Goal: Information Seeking & Learning: Learn about a topic

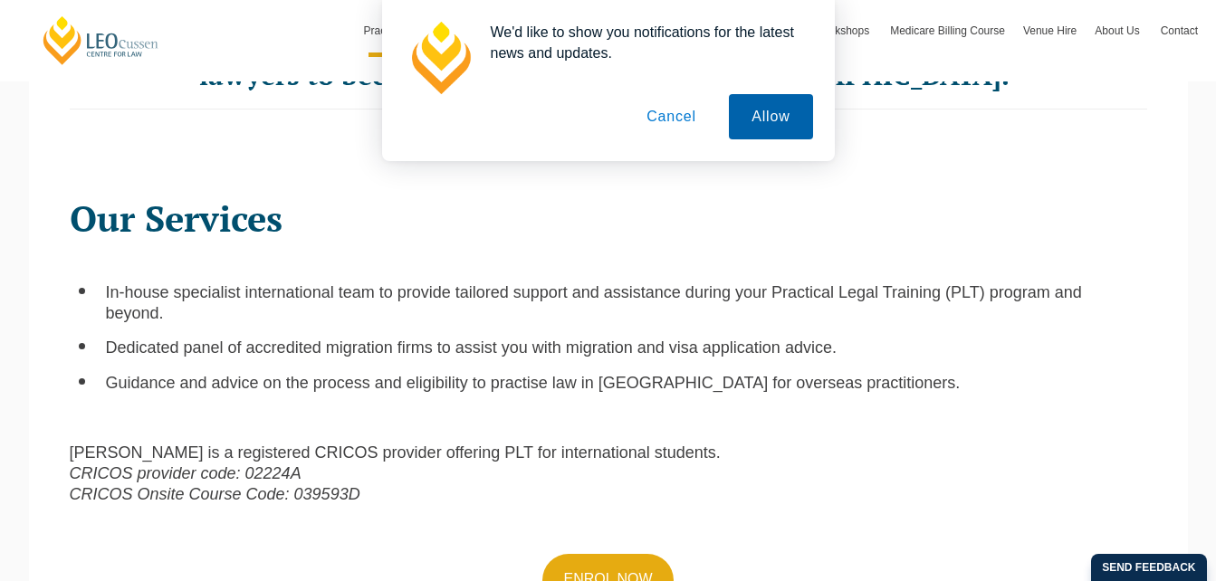
click at [777, 116] on button "Allow" at bounding box center [770, 116] width 83 height 45
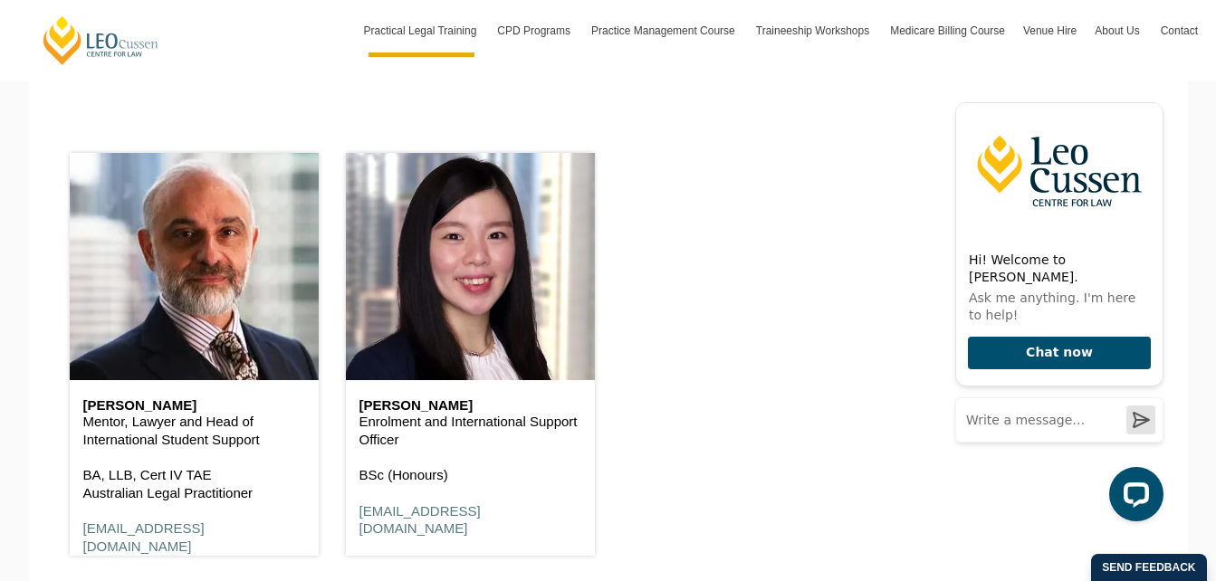
scroll to position [2731, 0]
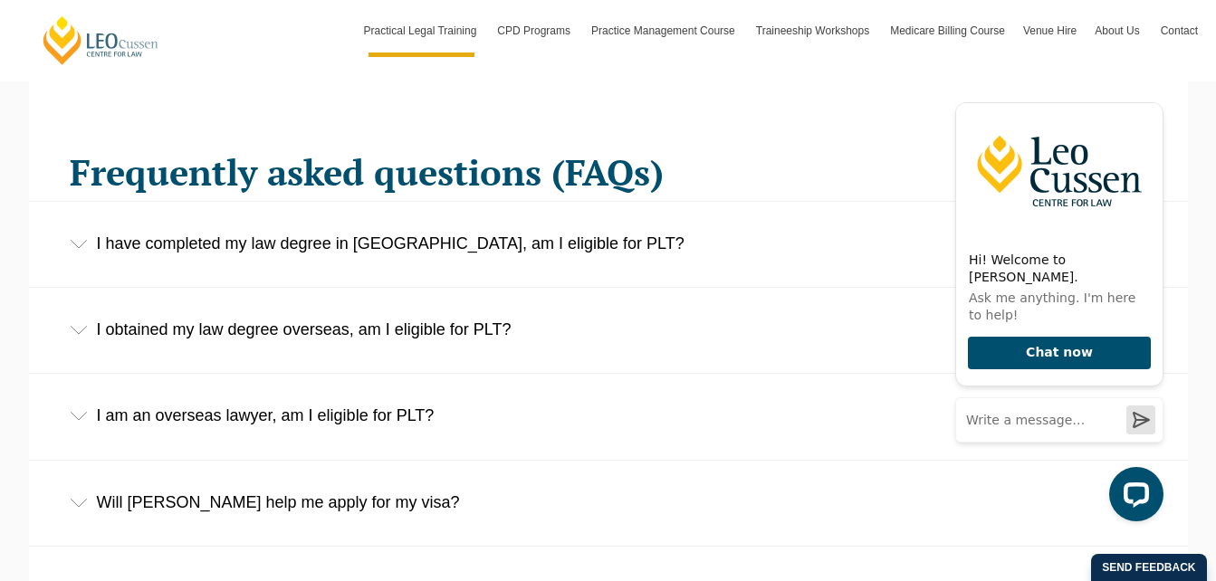
click at [467, 332] on div "I obtained my law degree overseas, am I eligible for PLT?" at bounding box center [608, 330] width 1159 height 84
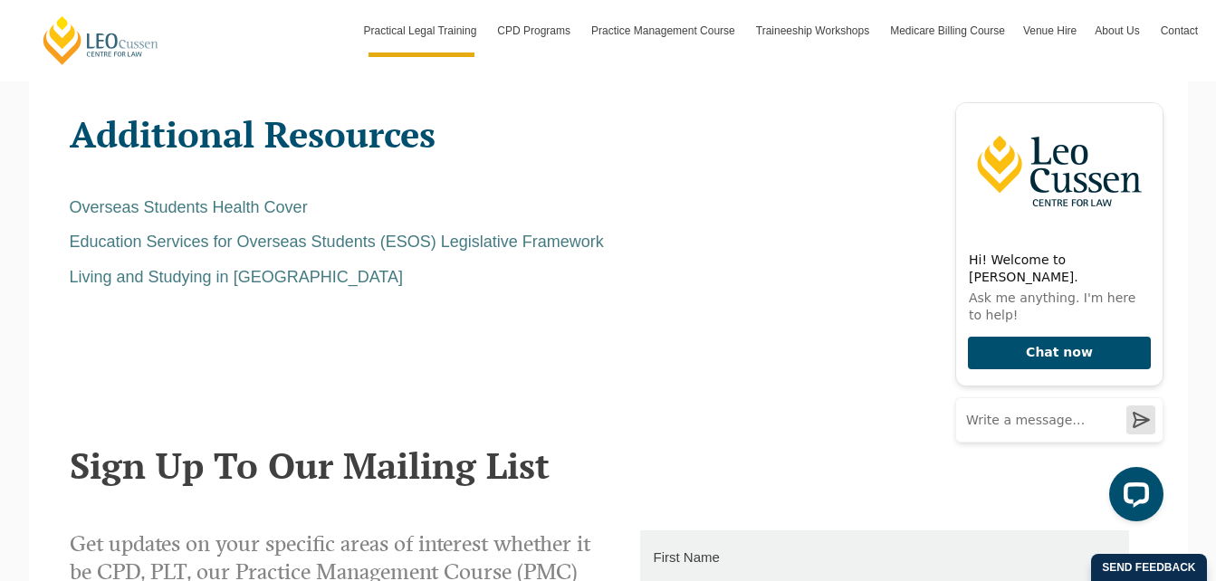
scroll to position [3407, 0]
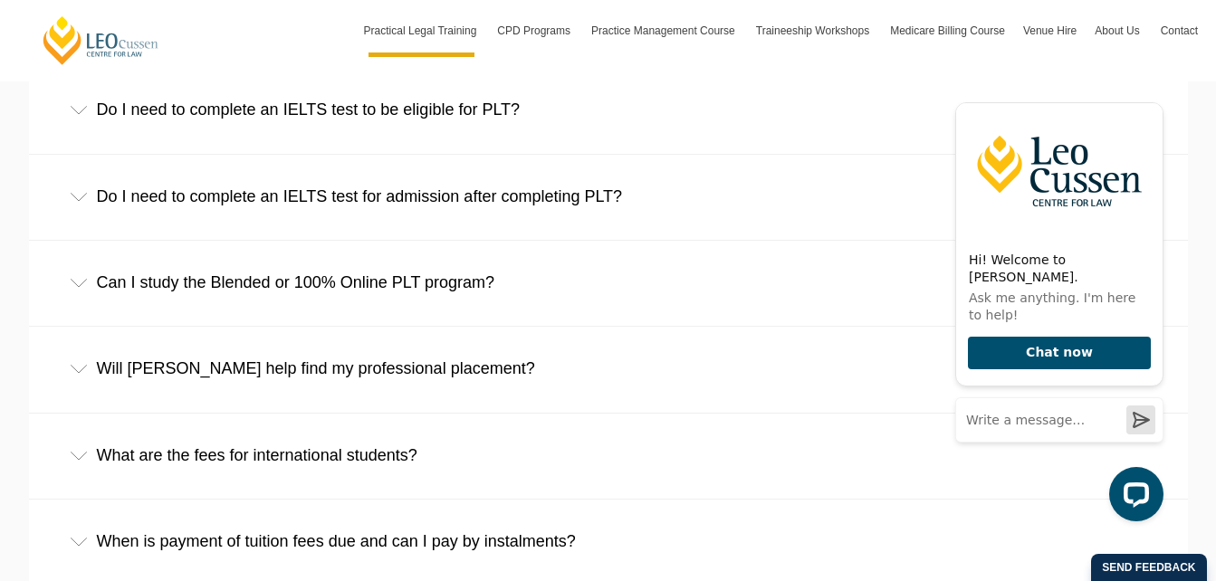
click at [328, 429] on div "What are the fees for international students?" at bounding box center [608, 456] width 1159 height 84
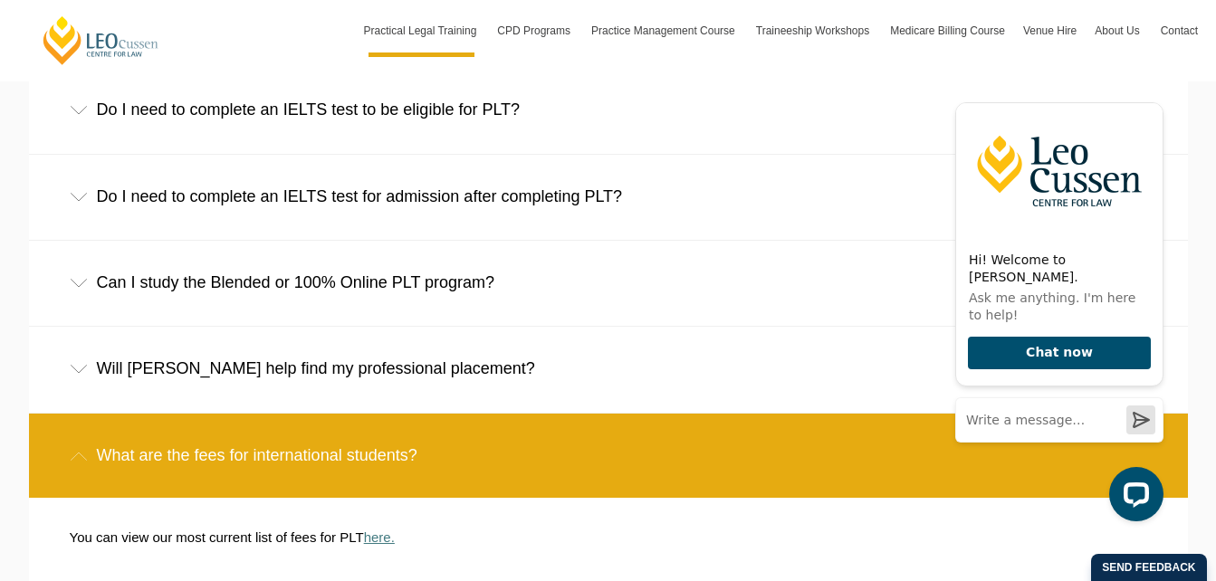
click at [382, 530] on link "here." at bounding box center [379, 537] width 31 height 15
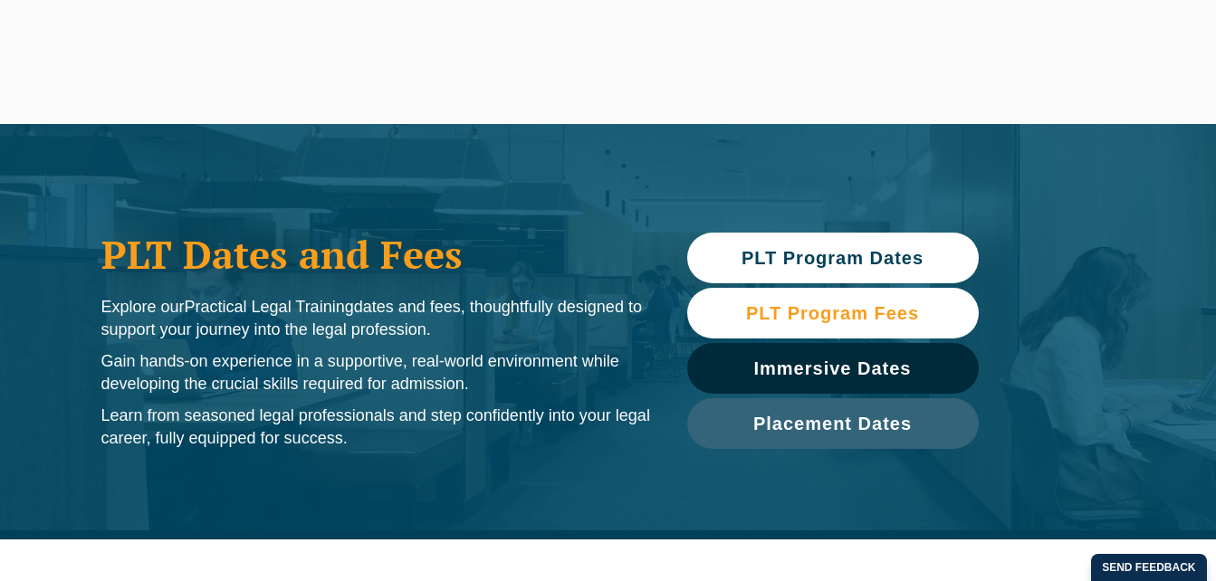
click at [880, 313] on span "PLT Program Fees" at bounding box center [832, 313] width 173 height 18
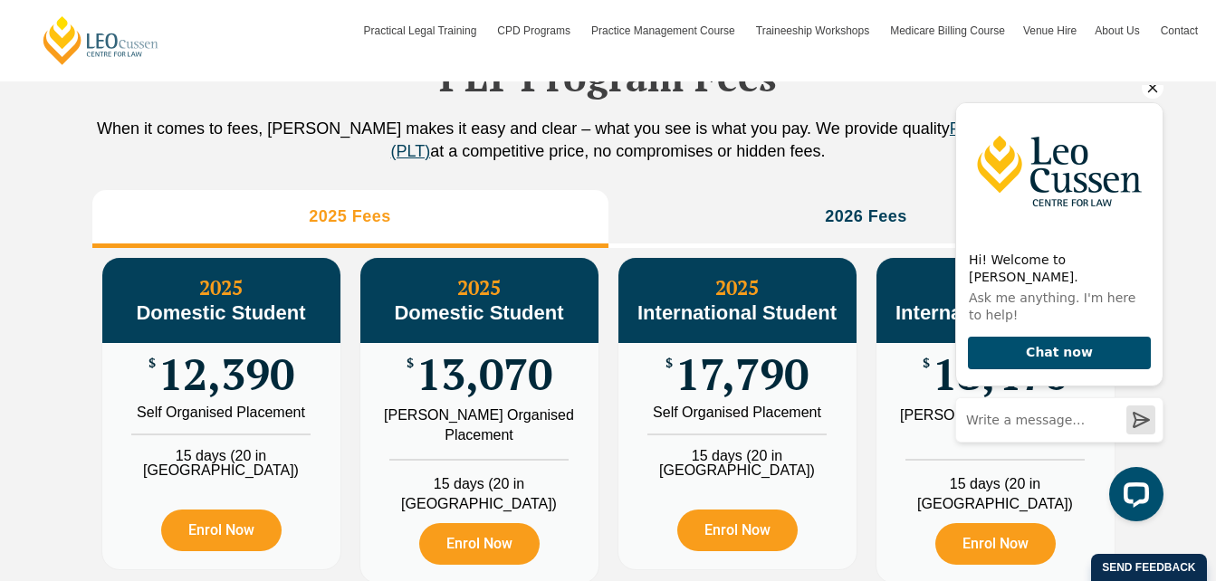
click at [1157, 99] on icon "Hide greeting" at bounding box center [1153, 88] width 22 height 22
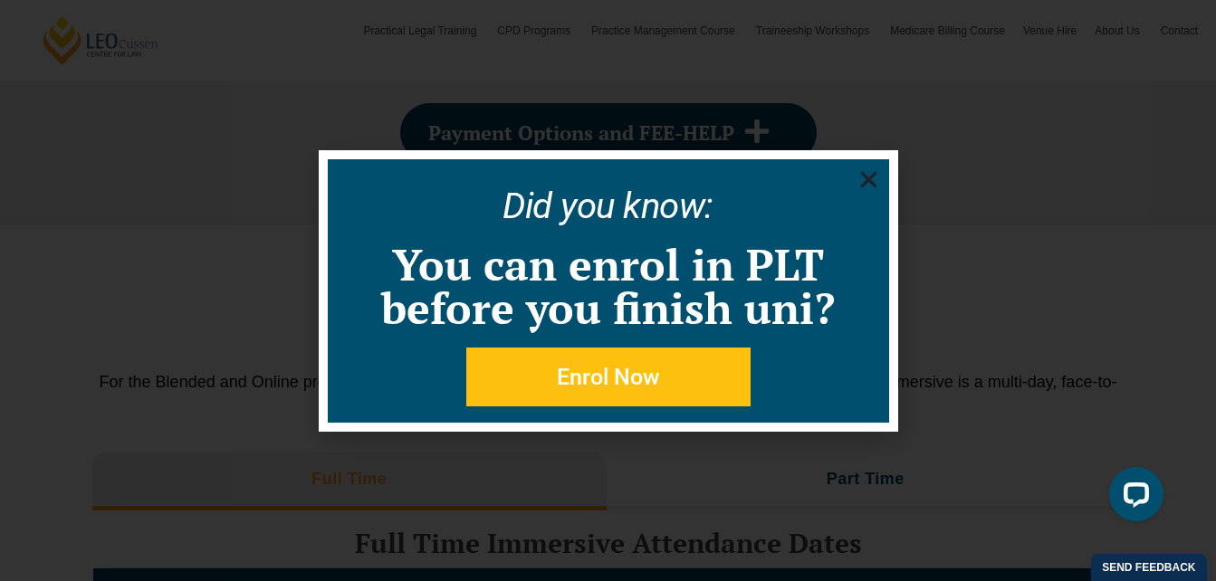
scroll to position [3031, 0]
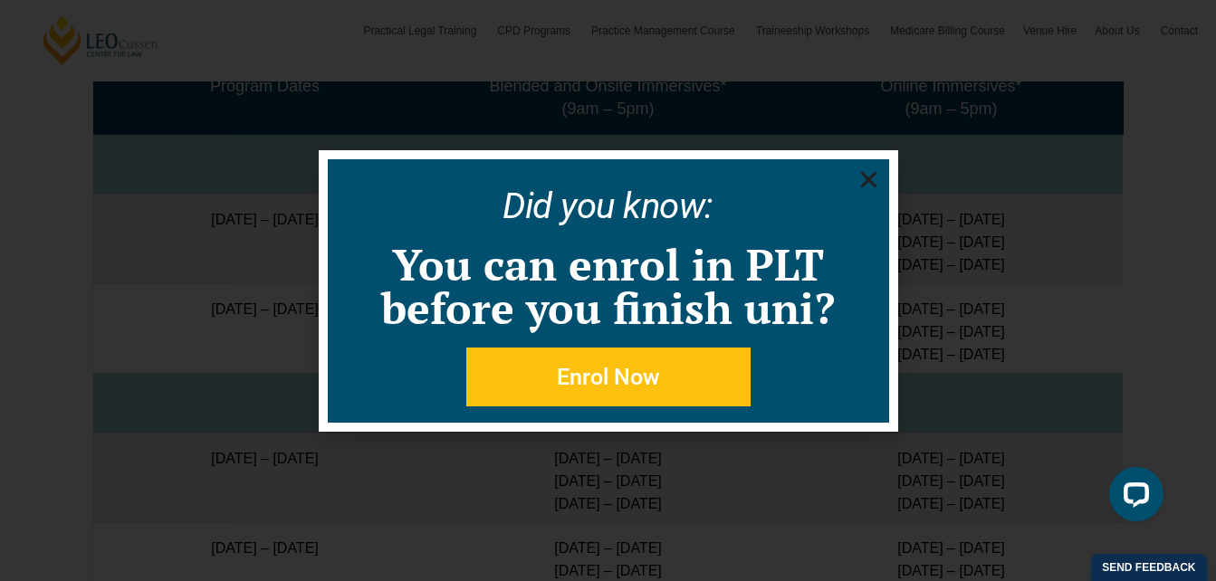
click at [867, 179] on use "Close" at bounding box center [868, 179] width 16 height 16
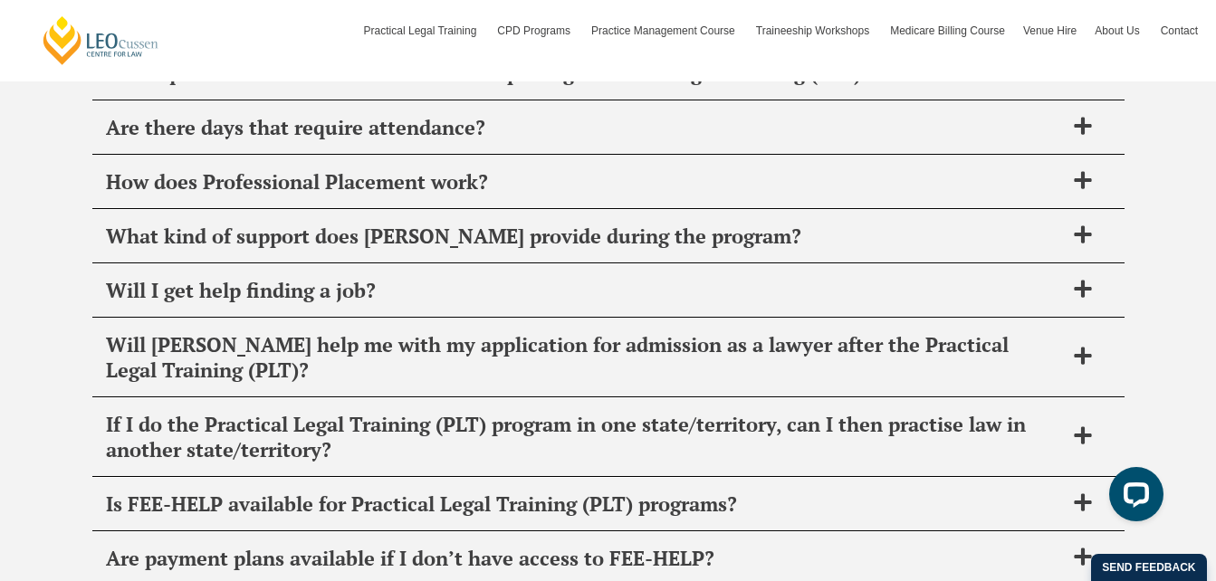
scroll to position [7771, 0]
